Goal: Entertainment & Leisure: Consume media (video, audio)

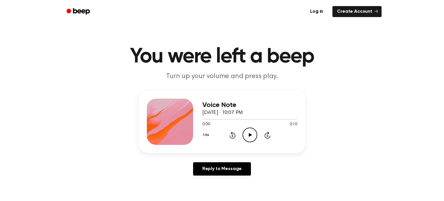
click at [246, 134] on icon "Play Audio" at bounding box center [250, 134] width 15 height 15
click at [246, 134] on icon "Pause Audio" at bounding box center [250, 134] width 15 height 15
click at [246, 134] on icon "Play Audio" at bounding box center [250, 134] width 15 height 15
click at [246, 132] on icon "Play Audio" at bounding box center [250, 134] width 15 height 15
click at [251, 135] on icon at bounding box center [250, 135] width 3 height 4
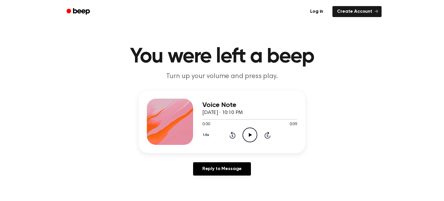
click at [255, 139] on circle at bounding box center [250, 135] width 14 height 14
click at [254, 130] on circle at bounding box center [250, 135] width 14 height 14
click at [253, 141] on icon "Play Audio" at bounding box center [250, 134] width 15 height 15
drag, startPoint x: 227, startPoint y: 146, endPoint x: 236, endPoint y: 144, distance: 9.2
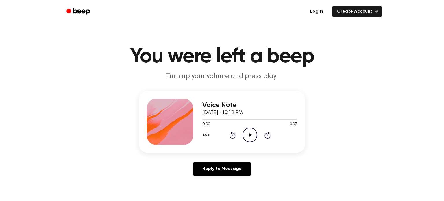
click at [234, 145] on div "Voice Note September 25, 2025 · 10:12 PM 0:00 0:07 Your browser does not suppor…" at bounding box center [222, 121] width 167 height 62
click at [250, 125] on div "0:00 0:07" at bounding box center [249, 124] width 95 height 6
drag, startPoint x: 247, startPoint y: 129, endPoint x: 243, endPoint y: 138, distance: 10.5
click at [243, 138] on icon "Play Audio" at bounding box center [250, 134] width 15 height 15
click at [244, 136] on icon "Play Audio" at bounding box center [250, 134] width 15 height 15
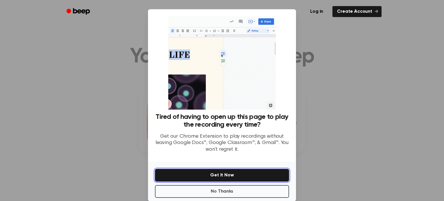
click at [203, 171] on button "Get It Now" at bounding box center [222, 175] width 134 height 13
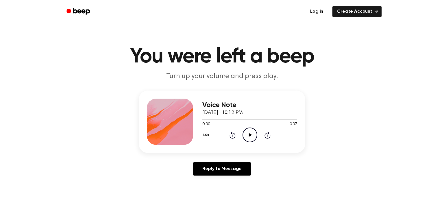
click at [244, 140] on icon "Play Audio" at bounding box center [250, 134] width 15 height 15
click at [247, 131] on icon "Play Audio" at bounding box center [250, 134] width 15 height 15
click at [254, 137] on icon "Play Audio" at bounding box center [250, 134] width 15 height 15
click at [246, 134] on icon "Play Audio" at bounding box center [250, 134] width 15 height 15
click at [251, 133] on icon "Play Audio" at bounding box center [250, 134] width 15 height 15
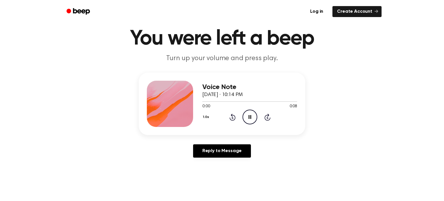
scroll to position [25, 0]
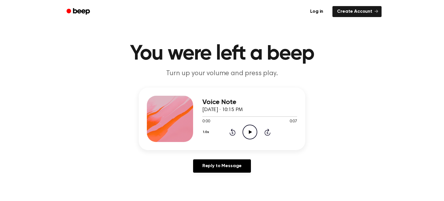
drag, startPoint x: 247, startPoint y: 131, endPoint x: 233, endPoint y: 110, distance: 25.0
click at [245, 129] on icon "Play Audio" at bounding box center [250, 132] width 15 height 15
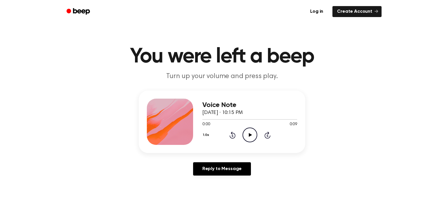
click at [249, 125] on div "0:00 0:09" at bounding box center [249, 124] width 95 height 6
click at [252, 134] on icon "Play Audio" at bounding box center [250, 134] width 15 height 15
click at [249, 135] on icon at bounding box center [250, 135] width 3 height 4
click at [250, 130] on icon "Play Audio" at bounding box center [250, 134] width 15 height 15
click at [250, 137] on icon "Play Audio" at bounding box center [250, 134] width 15 height 15
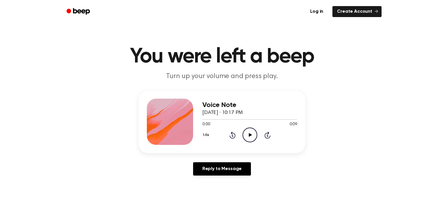
click at [250, 136] on icon at bounding box center [250, 135] width 3 height 4
click at [239, 132] on div "1.0x Rewind 5 seconds Play Audio Skip 5 seconds" at bounding box center [249, 134] width 95 height 15
click at [243, 132] on circle at bounding box center [250, 135] width 14 height 14
click at [247, 141] on icon "Play Audio" at bounding box center [250, 134] width 15 height 15
click at [247, 134] on icon "Play Audio" at bounding box center [250, 134] width 15 height 15
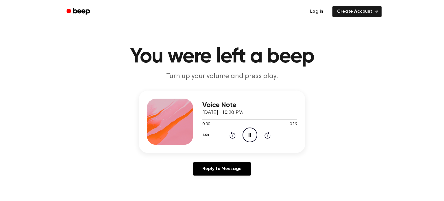
click at [247, 134] on icon "Pause Audio" at bounding box center [250, 134] width 15 height 15
click at [243, 134] on icon "Play Audio" at bounding box center [250, 134] width 15 height 15
click at [247, 140] on icon "Play Audio" at bounding box center [250, 134] width 15 height 15
